Goal: Task Accomplishment & Management: Use online tool/utility

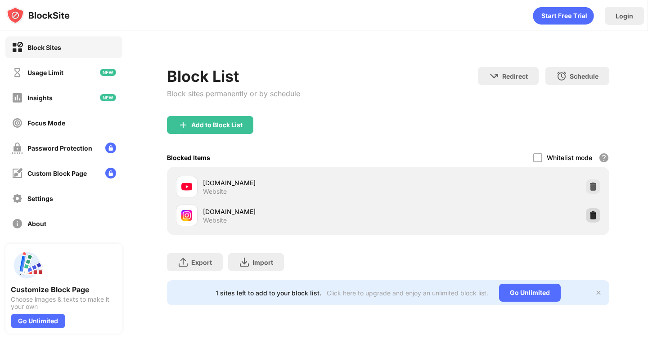
click at [592, 216] on img at bounding box center [593, 215] width 9 height 9
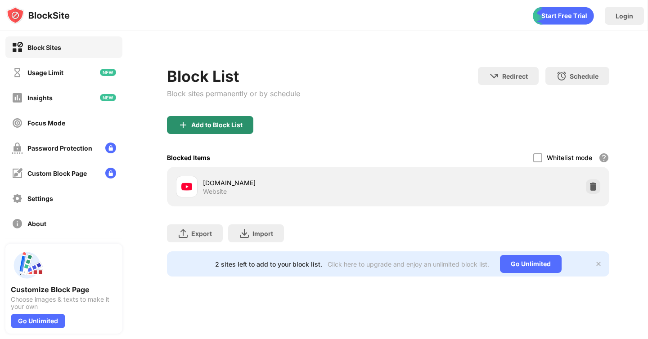
click at [226, 122] on div "Add to Block List" at bounding box center [216, 125] width 51 height 7
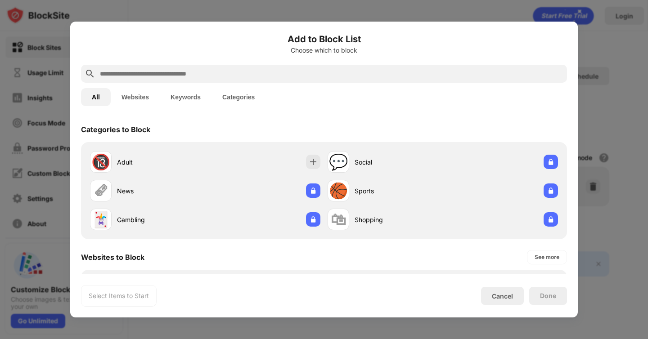
click at [297, 77] on input "text" at bounding box center [331, 73] width 464 height 11
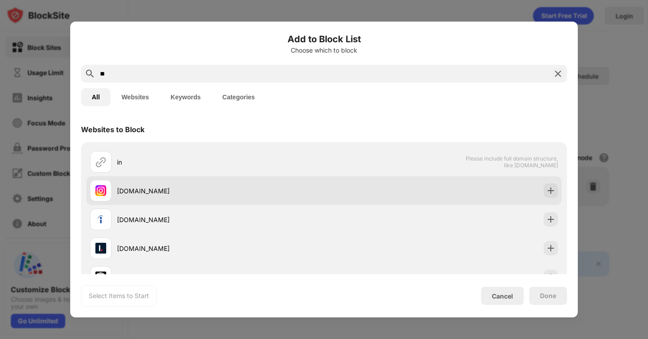
type input "**"
click at [267, 190] on div "[DOMAIN_NAME]" at bounding box center [220, 190] width 207 height 9
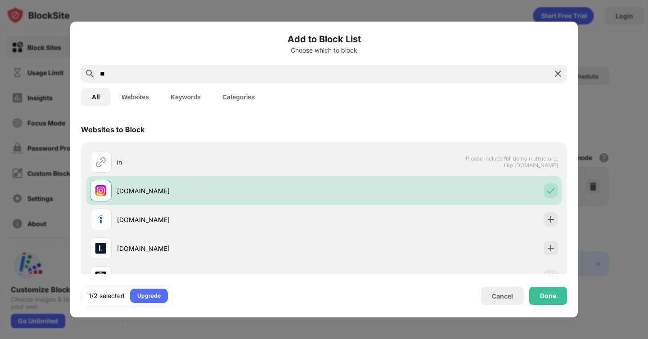
click at [556, 297] on div "Done" at bounding box center [548, 296] width 38 height 18
